Goal: Task Accomplishment & Management: Complete application form

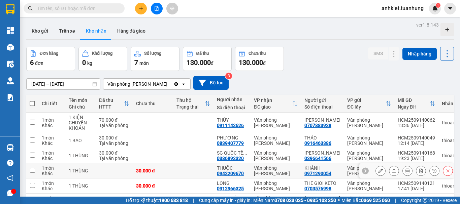
scroll to position [53, 0]
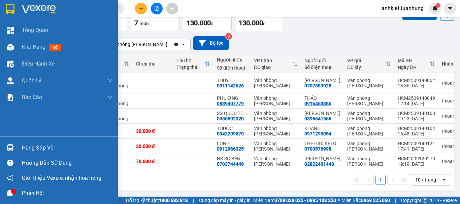
click at [31, 150] on div "Hàng sắp về" at bounding box center [67, 148] width 91 height 10
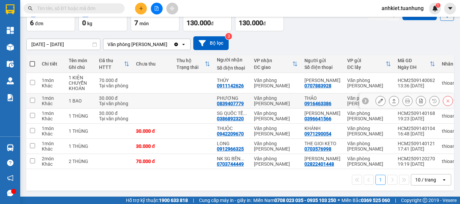
click at [236, 80] on section "Kết quả tìm kiếm ( 0 ) Bộ lọc No Data anhkiet.tuanhung 1 Tổng Quan Kho hàng mới…" at bounding box center [230, 102] width 460 height 204
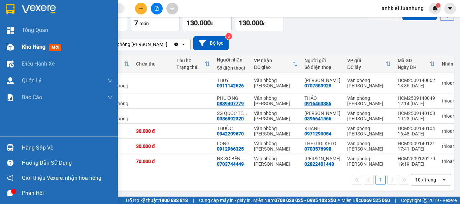
click at [40, 44] on span "Kho hàng" at bounding box center [34, 47] width 24 height 6
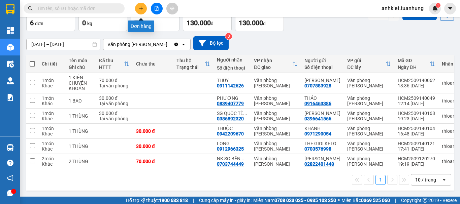
click at [144, 8] on button at bounding box center [141, 9] width 12 height 12
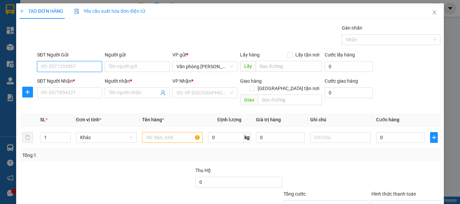
click at [62, 68] on input "SĐT Người Gửi" at bounding box center [69, 66] width 65 height 11
type input "0948369474"
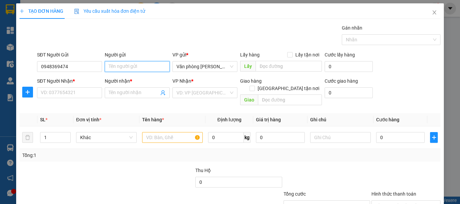
click at [130, 67] on input "Người gửi" at bounding box center [137, 66] width 65 height 11
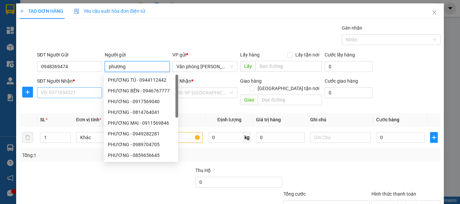
type input "phương"
click at [52, 95] on input "SĐT Người Nhận *" at bounding box center [69, 92] width 65 height 11
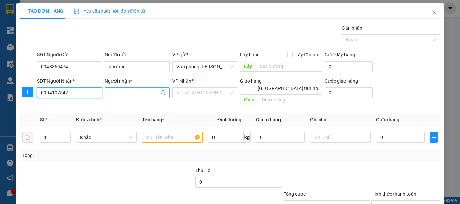
type input "0904107542"
click at [135, 89] on input "Người nhận *" at bounding box center [134, 92] width 50 height 7
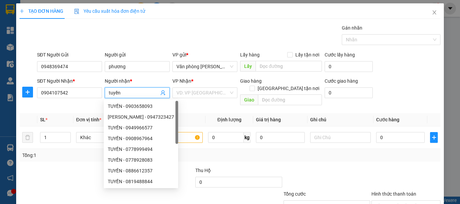
type input "tuyền"
click at [77, 163] on div "Transit Pickup Surcharge Ids Transit Deliver Surcharge Ids Transit Deliver Surc…" at bounding box center [230, 133] width 421 height 219
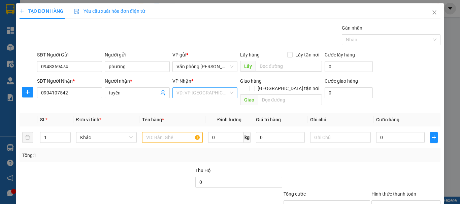
click at [224, 93] on input "search" at bounding box center [202, 93] width 52 height 10
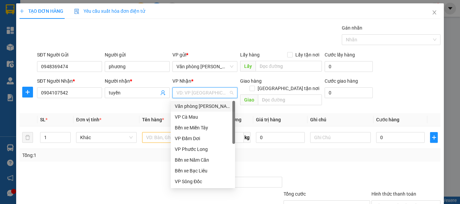
click at [223, 106] on div "Văn phòng [PERSON_NAME]" at bounding box center [203, 106] width 56 height 7
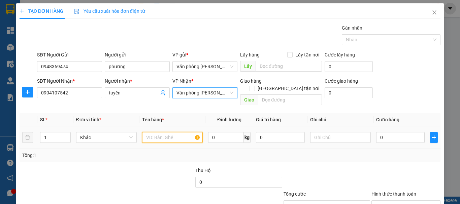
click at [166, 132] on input "text" at bounding box center [172, 137] width 61 height 11
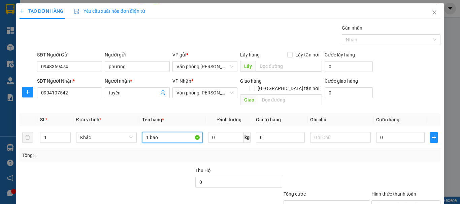
type input "1 bao"
click at [151, 170] on div at bounding box center [151, 179] width 88 height 24
click at [402, 133] on input "0" at bounding box center [400, 137] width 48 height 11
type input "003"
type input "3"
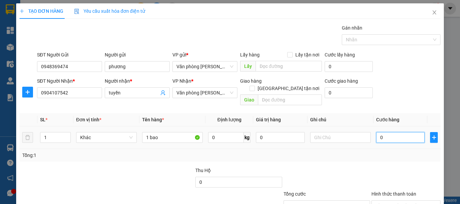
type input "3"
type input "0.030"
type input "30"
type input "30.000"
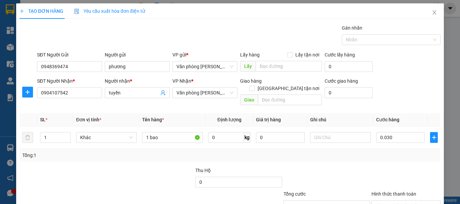
type input "30.000"
click at [322, 167] on div at bounding box center [327, 179] width 88 height 24
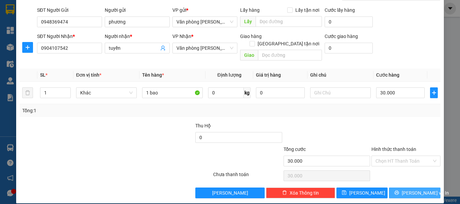
click at [393, 188] on button "[PERSON_NAME] và In" at bounding box center [414, 193] width 51 height 11
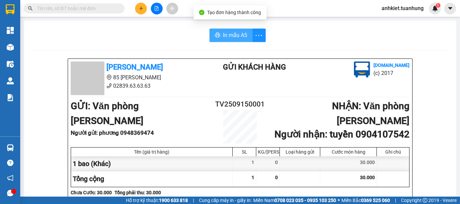
click at [236, 40] on button "In mẫu A5" at bounding box center [230, 35] width 43 height 13
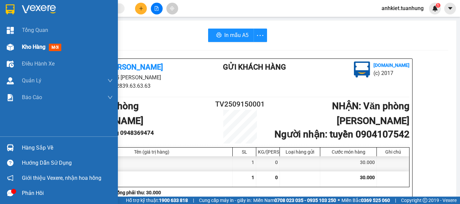
click at [33, 45] on span "Kho hàng" at bounding box center [34, 47] width 24 height 6
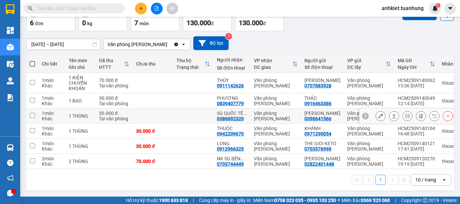
scroll to position [53, 0]
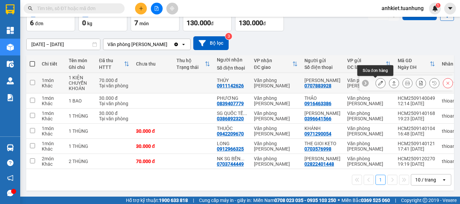
click at [376, 77] on button at bounding box center [380, 83] width 9 height 12
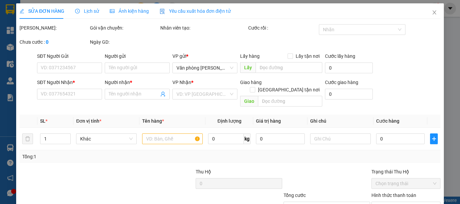
type input "0707883928"
type input "[PERSON_NAME]"
type input "0911142626"
type input "THÚY"
type input "70.000"
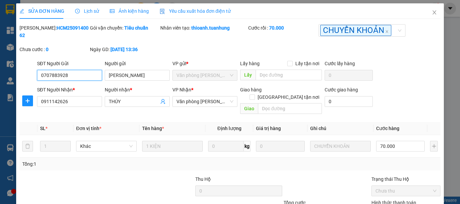
scroll to position [47, 0]
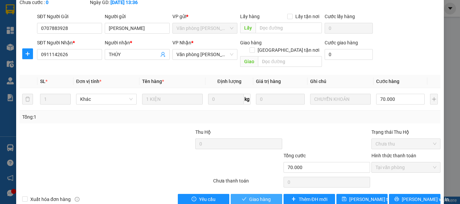
click at [258, 196] on span "Giao hàng" at bounding box center [260, 199] width 22 height 7
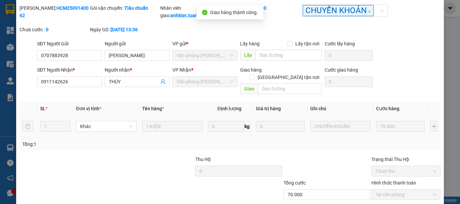
scroll to position [0, 0]
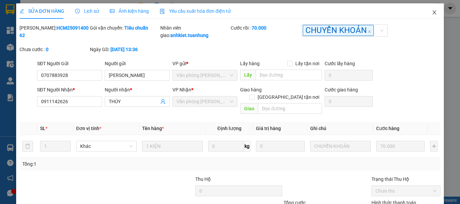
click at [430, 18] on span "Close" at bounding box center [434, 12] width 19 height 19
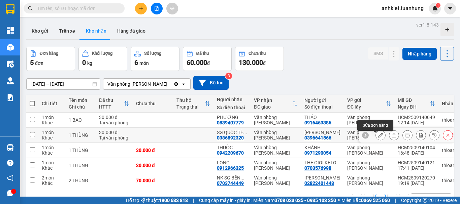
click at [378, 141] on button at bounding box center [380, 136] width 9 height 12
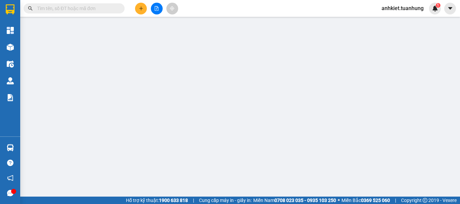
type input "0396641566"
type input "[PERSON_NAME]"
type input "0386892320"
type input "SG QUỐC TẾ CM"
type input "30.000"
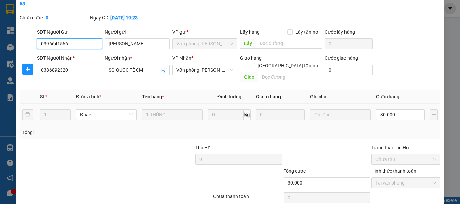
scroll to position [46, 0]
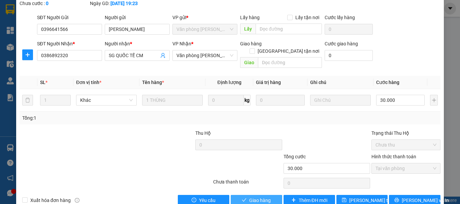
click at [242, 195] on button "Giao hàng" at bounding box center [255, 200] width 51 height 11
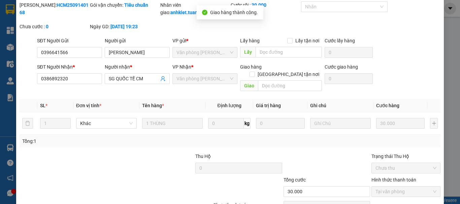
scroll to position [0, 0]
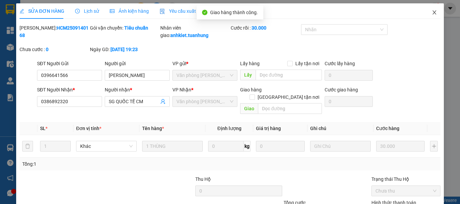
click at [431, 12] on icon "close" at bounding box center [433, 12] width 5 height 5
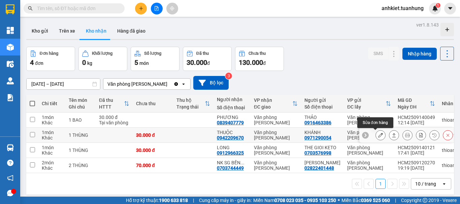
click at [378, 136] on icon at bounding box center [380, 135] width 5 height 5
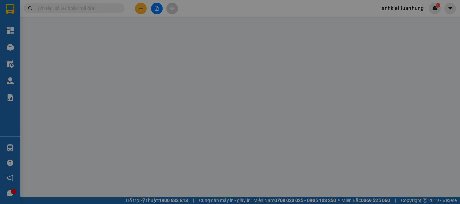
type input "0971290054"
type input "KHÁNH"
type input "0942209670"
type input "THUỘC"
type input "30.000"
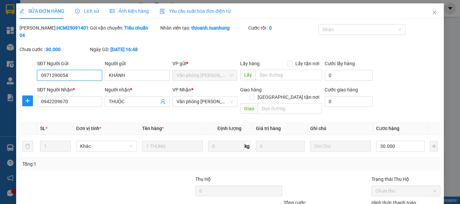
scroll to position [46, 0]
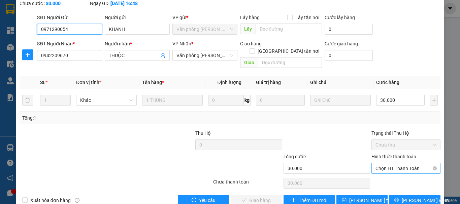
click at [375, 164] on span "Chọn HT Thanh Toán" at bounding box center [405, 169] width 61 height 10
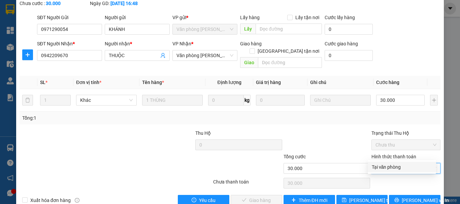
click at [383, 170] on div "Tại văn phòng" at bounding box center [401, 167] width 60 height 7
type input "0"
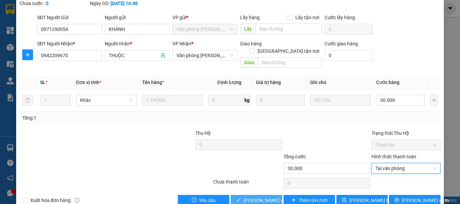
click at [257, 197] on span "[PERSON_NAME] và Giao hàng" at bounding box center [275, 200] width 65 height 7
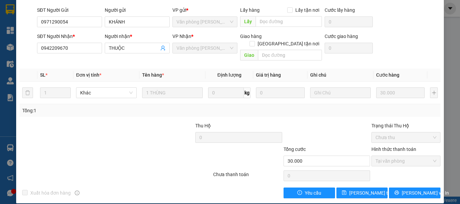
scroll to position [0, 0]
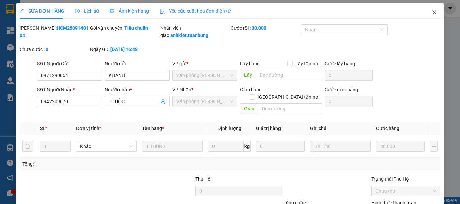
click at [432, 13] on icon "close" at bounding box center [434, 12] width 4 height 4
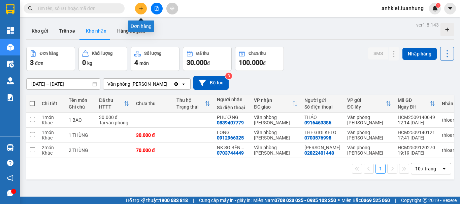
click at [140, 9] on icon "plus" at bounding box center [141, 8] width 5 height 5
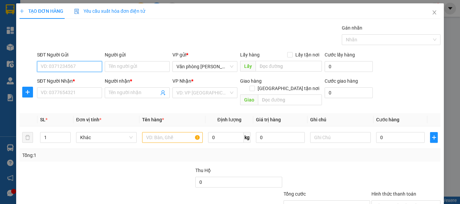
click at [62, 68] on input "SĐT Người Gửi" at bounding box center [69, 66] width 65 height 11
click at [85, 65] on input "0946242246" at bounding box center [69, 66] width 65 height 11
type input "0946242246"
click at [432, 12] on icon "close" at bounding box center [434, 12] width 4 height 4
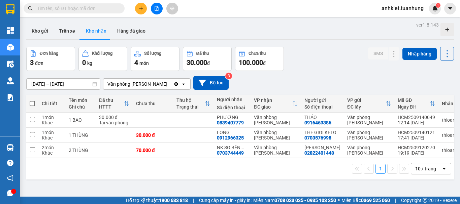
click at [79, 8] on input "text" at bounding box center [76, 8] width 79 height 7
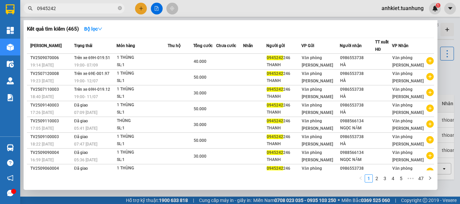
type input "0945242"
click at [354, 5] on div at bounding box center [230, 102] width 460 height 204
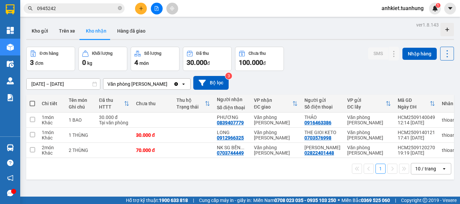
click at [137, 5] on button at bounding box center [141, 9] width 12 height 12
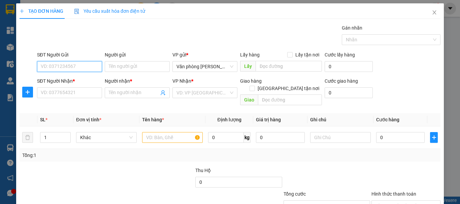
click at [48, 69] on input "SĐT Người Gửi" at bounding box center [69, 66] width 65 height 11
click at [84, 81] on div "0945242246 - THANH" at bounding box center [69, 79] width 56 height 7
type input "0945242246"
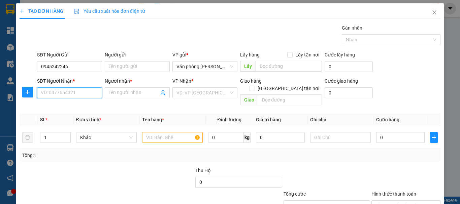
click at [72, 96] on input "SĐT Người Nhận *" at bounding box center [69, 92] width 65 height 11
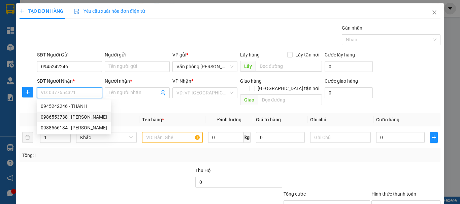
click at [77, 115] on div "0986553738 - [PERSON_NAME]" at bounding box center [74, 116] width 66 height 7
type input "0986553738"
type input "HÀ"
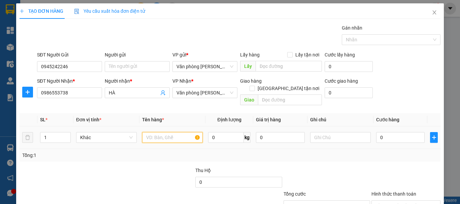
click at [175, 132] on input "text" at bounding box center [172, 137] width 61 height 11
type input "thùng"
drag, startPoint x: 164, startPoint y: 166, endPoint x: 281, endPoint y: 155, distance: 117.2
click at [164, 167] on div at bounding box center [151, 179] width 88 height 24
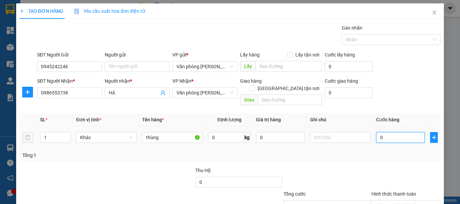
click at [379, 132] on input "0" at bounding box center [400, 137] width 48 height 11
type input "003"
type input "3"
type input "0.030"
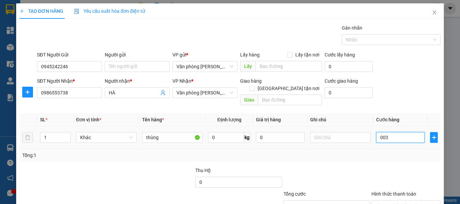
type input "30"
type input "30.000"
click at [383, 152] on div "Tổng: 1" at bounding box center [229, 155] width 415 height 7
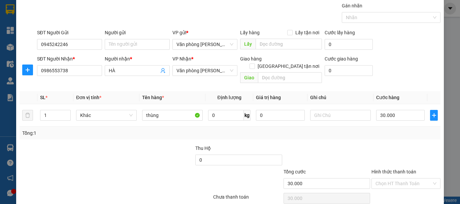
scroll to position [45, 0]
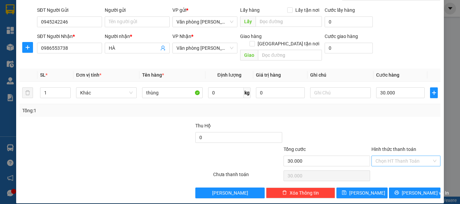
click at [398, 156] on input "Hình thức thanh toán" at bounding box center [403, 161] width 56 height 10
click at [401, 165] on div "Tại văn phòng" at bounding box center [401, 167] width 60 height 7
type input "0"
click at [405, 189] on span "[PERSON_NAME] và In" at bounding box center [424, 192] width 47 height 7
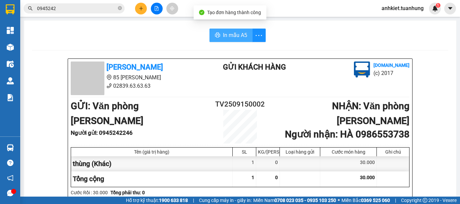
click at [228, 36] on span "In mẫu A5" at bounding box center [235, 35] width 24 height 8
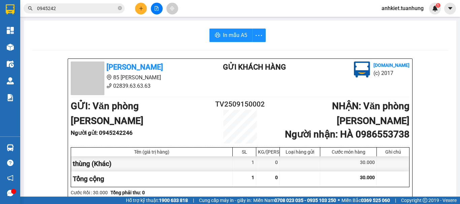
click at [195, 39] on div "In mẫu A5" at bounding box center [240, 35] width 416 height 13
click at [141, 10] on icon "plus" at bounding box center [141, 8] width 5 height 5
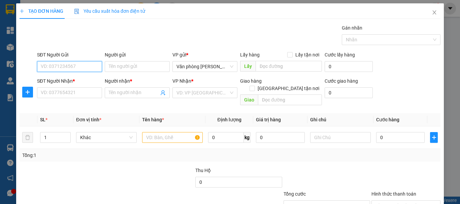
click at [77, 69] on input "SĐT Người Gửi" at bounding box center [69, 66] width 65 height 11
click at [81, 79] on div "0945242246 - THANH" at bounding box center [69, 79] width 56 height 7
type input "0945242246"
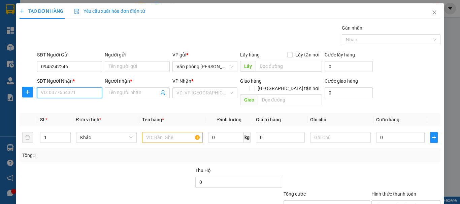
click at [72, 95] on input "SĐT Người Nhận *" at bounding box center [69, 92] width 65 height 11
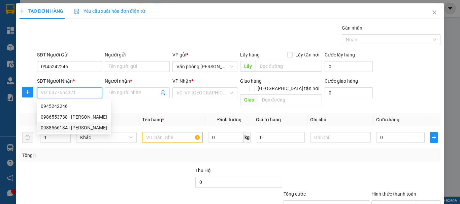
click at [85, 128] on div "0988566134 - [PERSON_NAME]" at bounding box center [74, 127] width 66 height 7
type input "0988566134"
type input "NGỌC NĂM"
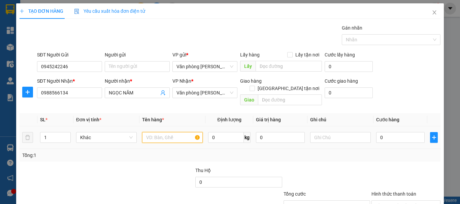
click at [143, 132] on input "text" at bounding box center [172, 137] width 61 height 11
type input "thùng"
drag, startPoint x: 144, startPoint y: 166, endPoint x: 241, endPoint y: 146, distance: 99.6
click at [146, 167] on div at bounding box center [151, 179] width 88 height 24
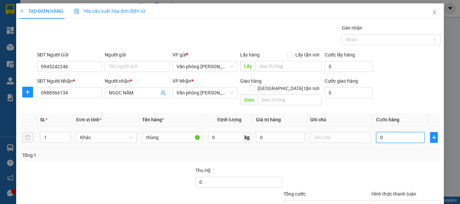
click at [397, 132] on input "0" at bounding box center [400, 137] width 48 height 11
type input "003"
type input "3"
type input "0.030"
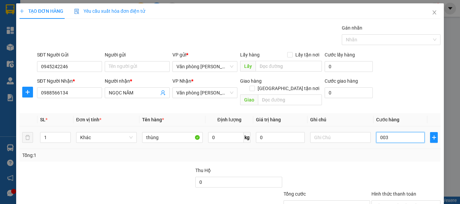
type input "30"
type input "30.000"
click at [392, 152] on div "Tổng: 1" at bounding box center [229, 155] width 415 height 7
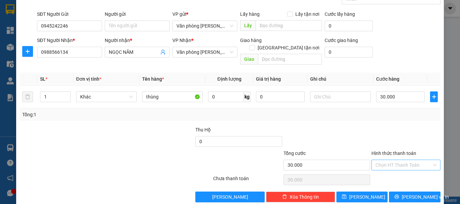
scroll to position [45, 0]
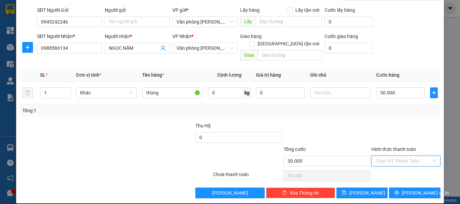
click at [395, 156] on input "Hình thức thanh toán" at bounding box center [403, 161] width 56 height 10
click at [397, 165] on div "Tại văn phòng" at bounding box center [401, 167] width 60 height 7
type input "0"
click at [405, 189] on span "[PERSON_NAME] và In" at bounding box center [424, 192] width 47 height 7
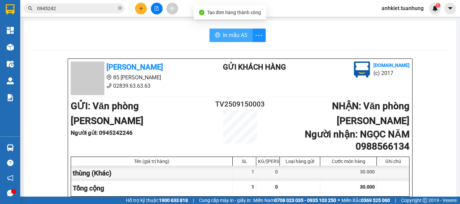
click at [226, 38] on span "In mẫu A5" at bounding box center [235, 35] width 24 height 8
